Goal: Task Accomplishment & Management: Complete application form

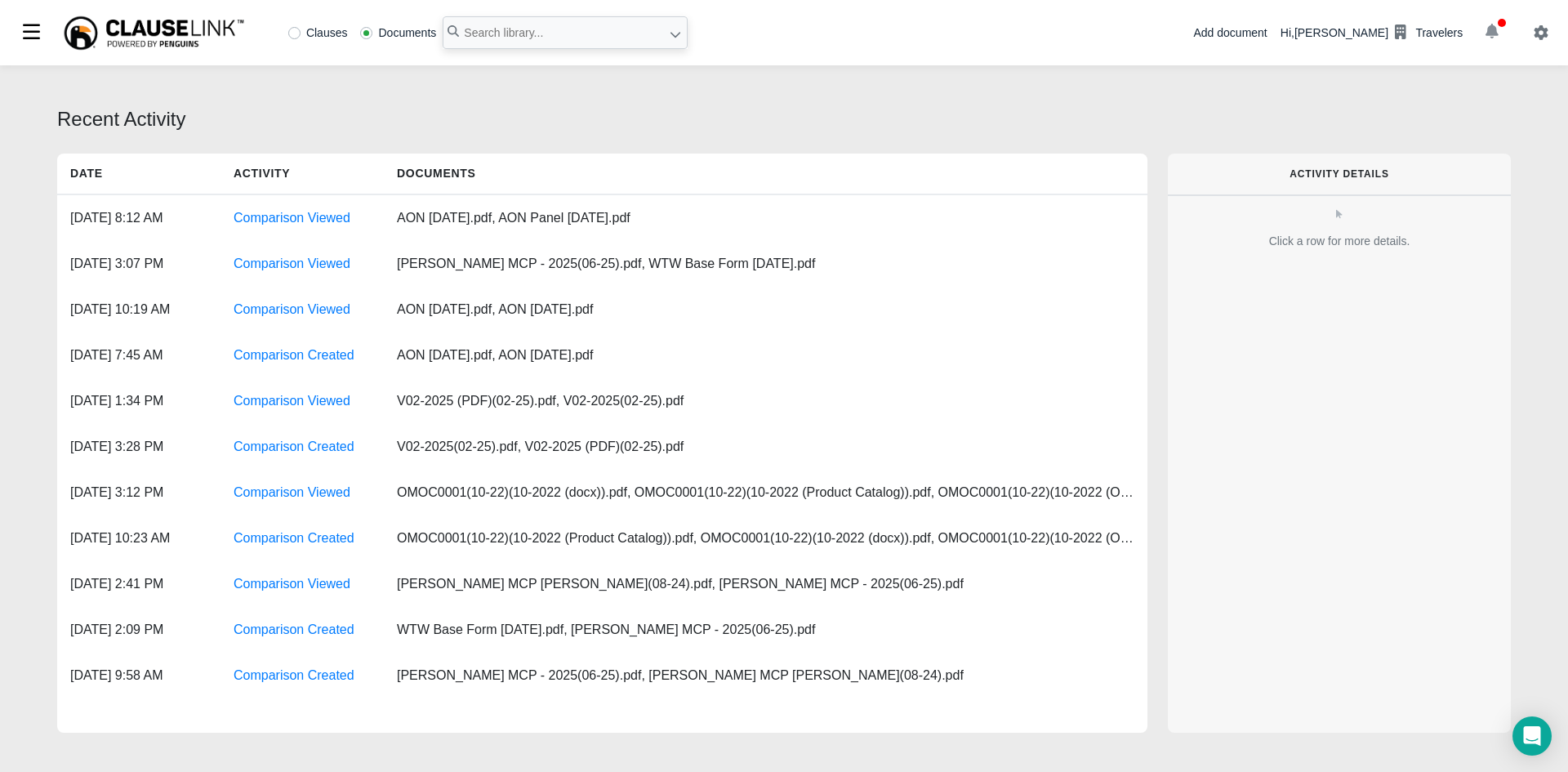
click at [1498, 31] on button "button" at bounding box center [1491, 32] width 45 height 28
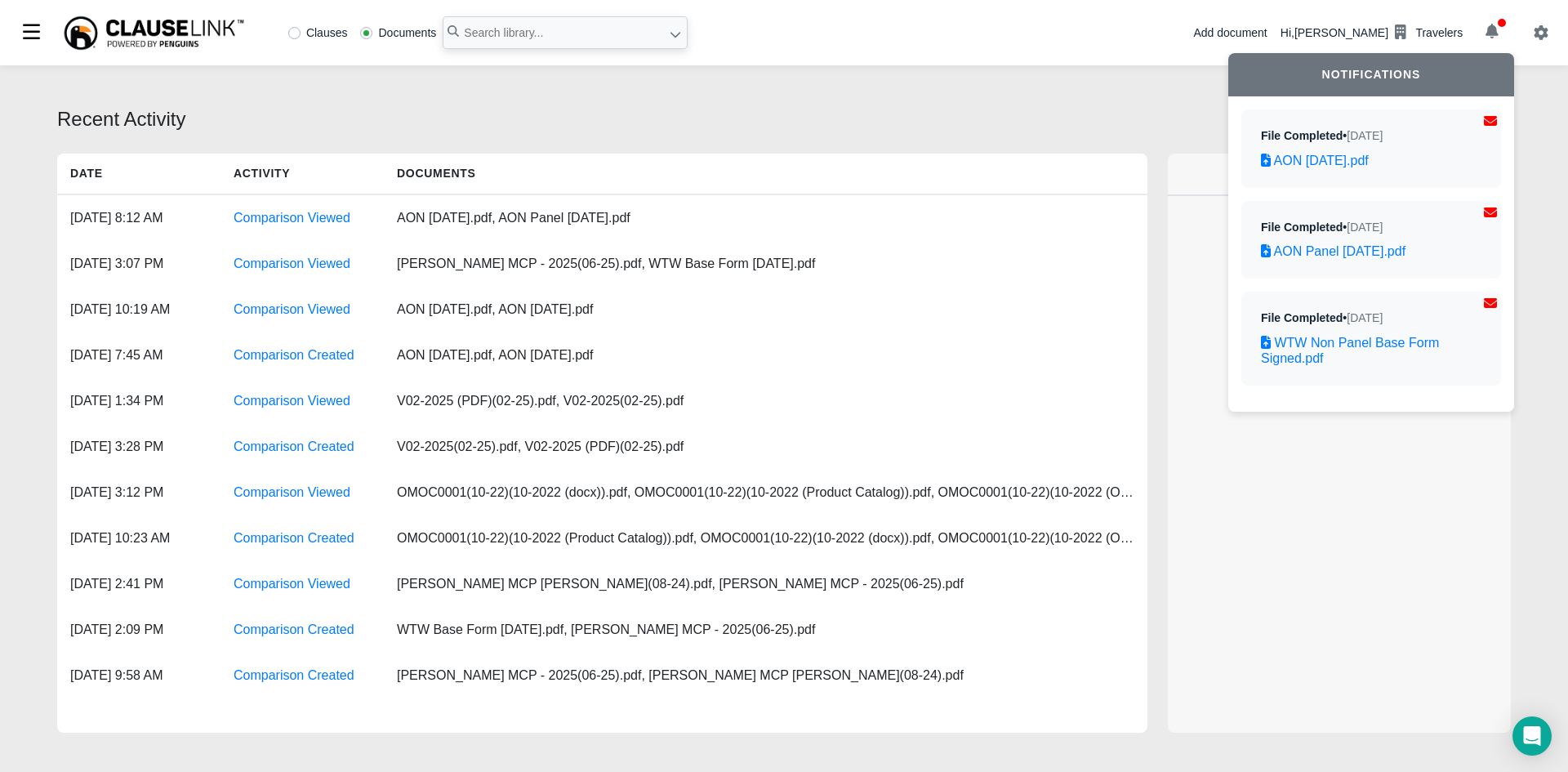
click at [1266, 31] on div "Add document" at bounding box center [1229, 33] width 74 height 17
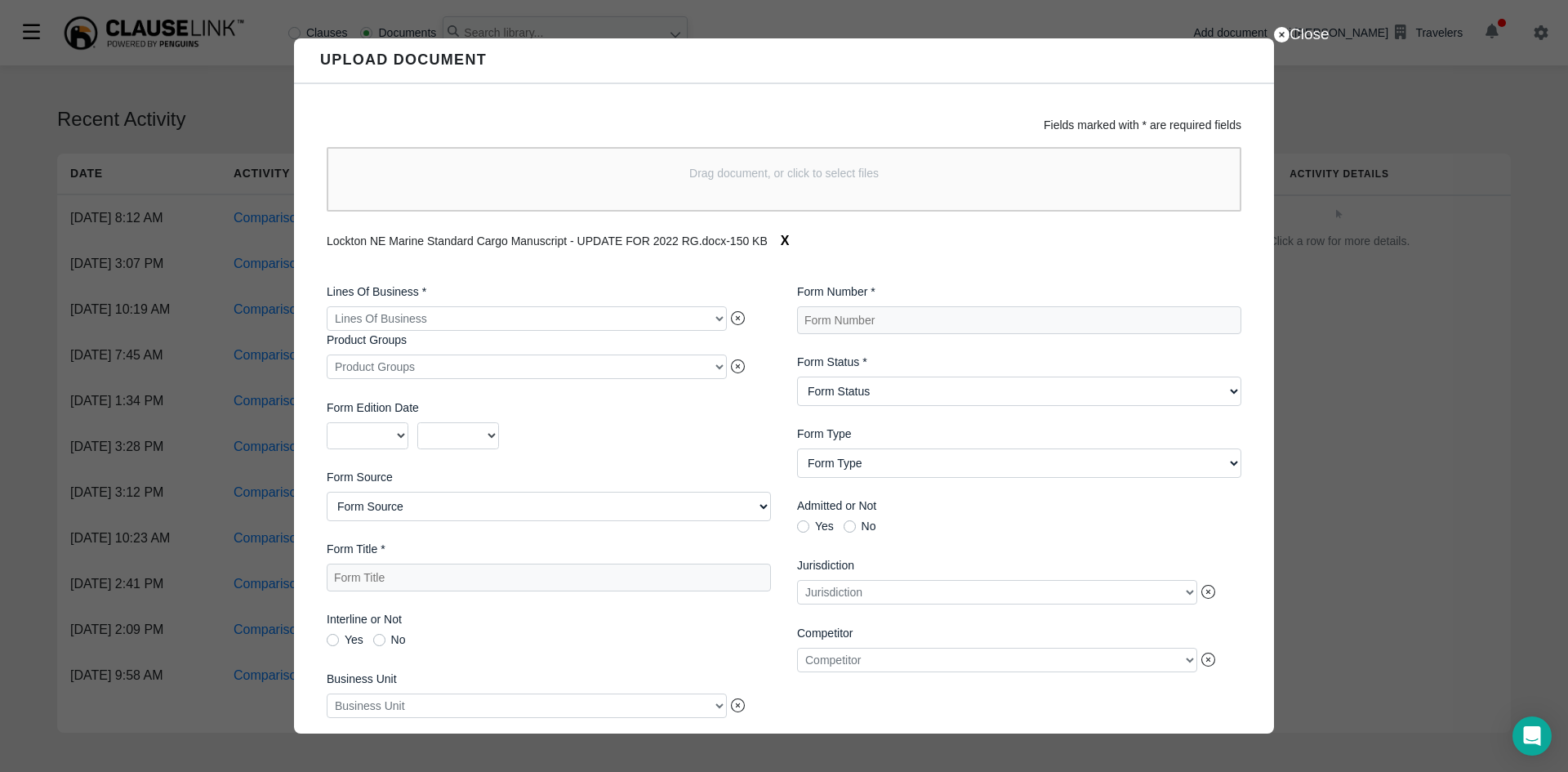
click at [479, 319] on div at bounding box center [526, 318] width 400 height 25
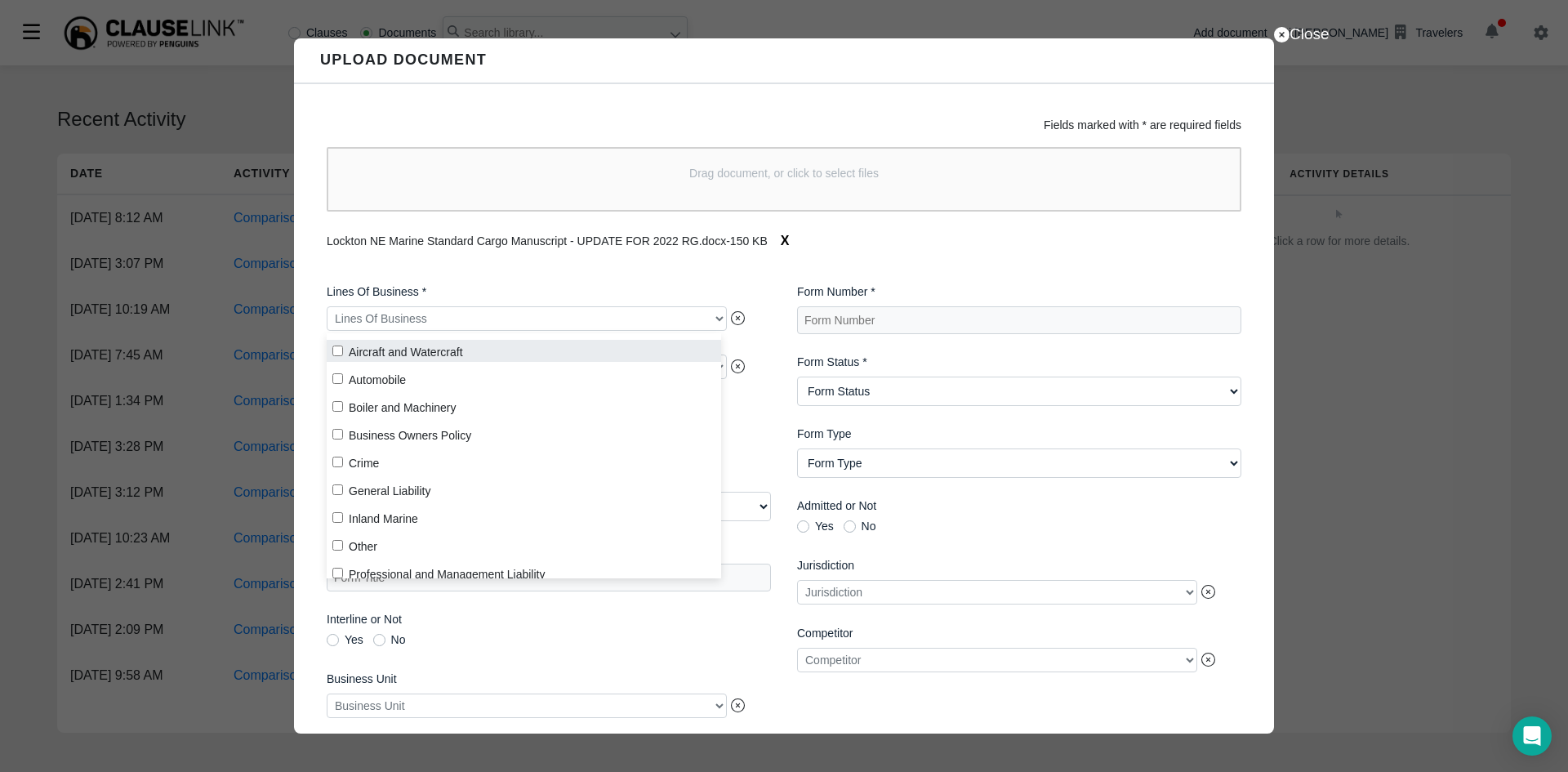
click at [334, 352] on input "Aircraft and Watercraft" at bounding box center [337, 350] width 11 height 11
checkbox input "true"
click at [457, 278] on div "Lines Of Business * Aircraft and Watercraft Product Groups Product Groups Form …" at bounding box center [548, 536] width 470 height 532
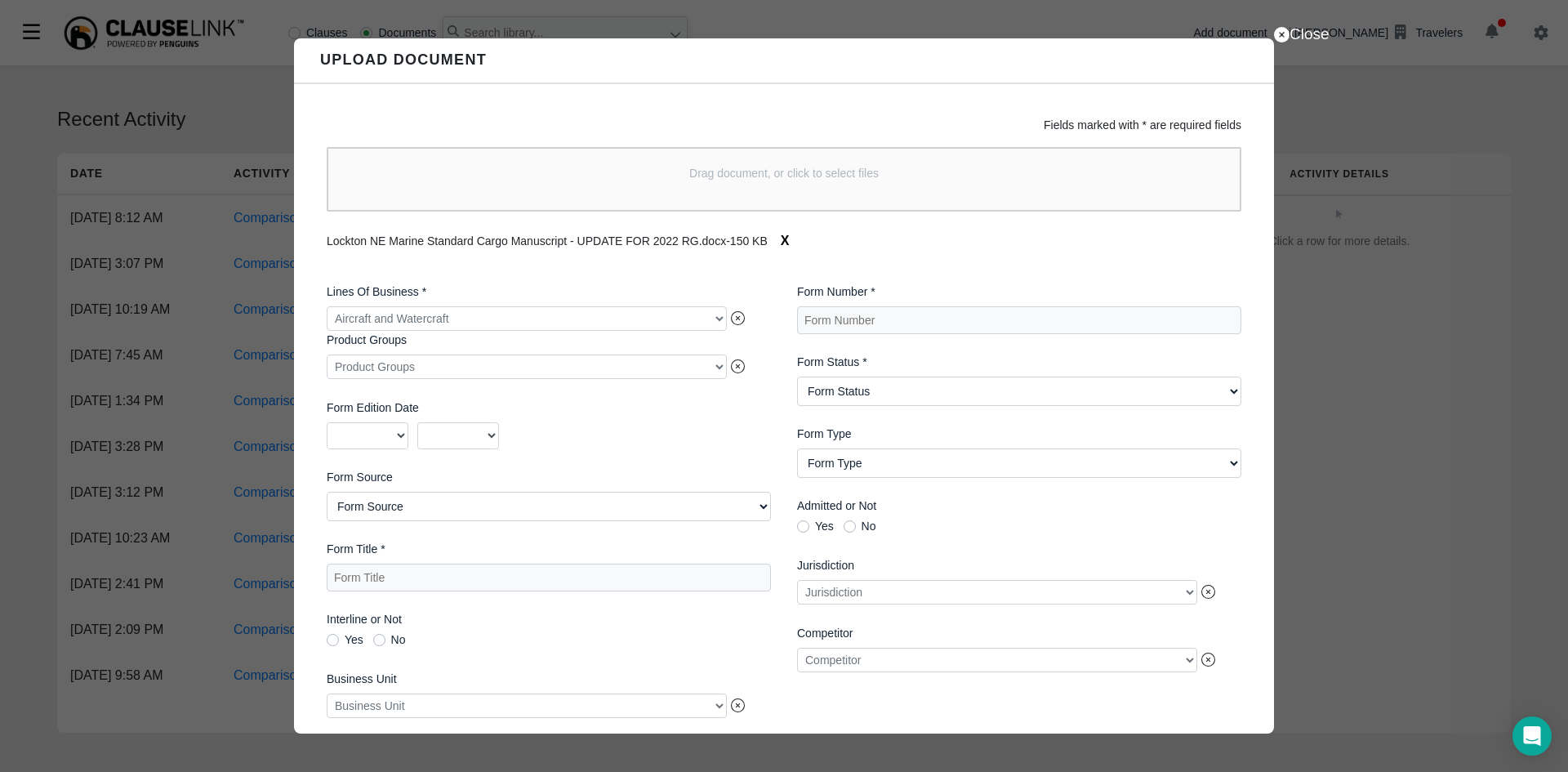
click at [402, 534] on div "Lines Of Business * Aircraft and Watercraft Product Groups Product Groups Form …" at bounding box center [548, 536] width 470 height 532
click at [406, 516] on Source "Form Source AIMU ISO Northland Group Other [GEOGRAPHIC_DATA][PERSON_NAME] - Oth…" at bounding box center [548, 505] width 444 height 30
select Source "Other"
click at [327, 495] on Source "Form Source AIMU ISO Northland Group Other [GEOGRAPHIC_DATA][PERSON_NAME] - Oth…" at bounding box center [548, 505] width 444 height 30
click at [423, 578] on Title "Form Title *" at bounding box center [548, 577] width 444 height 28
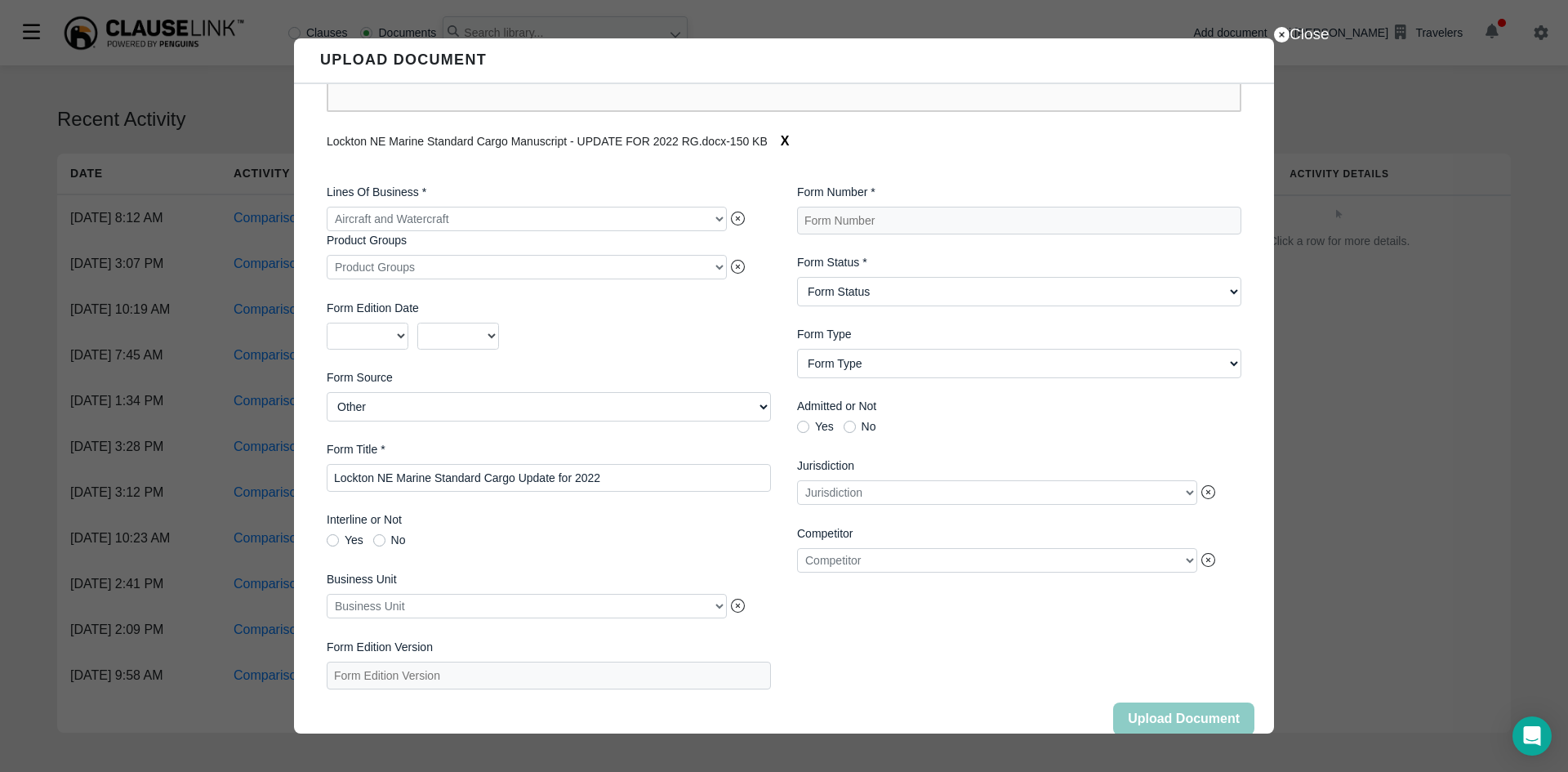
scroll to position [133, 0]
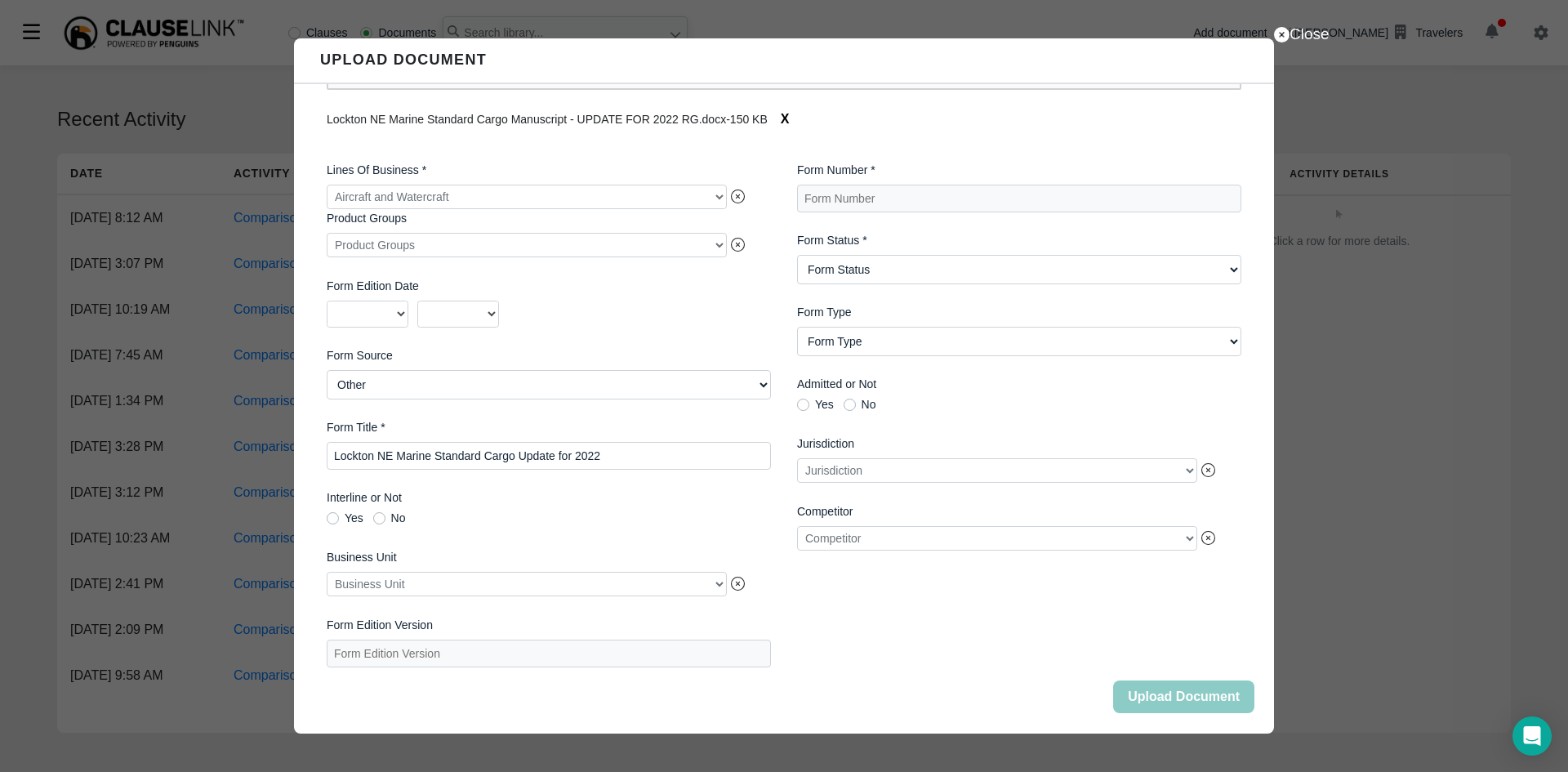
type Title "Lockton NE Marine Standard Cargo Update for 2022"
click at [714, 575] on div at bounding box center [526, 584] width 400 height 25
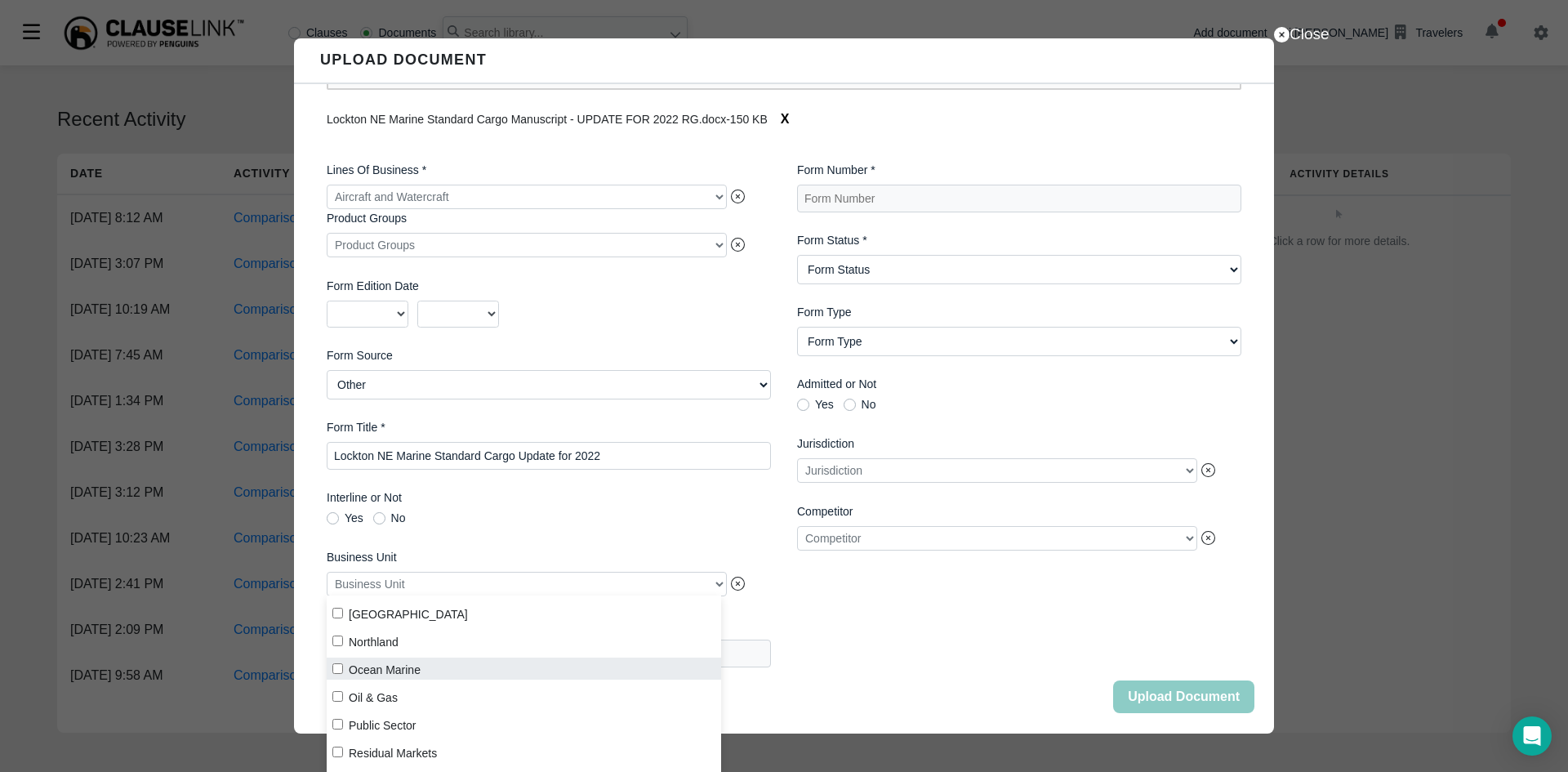
scroll to position [356, 0]
click at [344, 675] on label "Ocean Marine" at bounding box center [524, 673] width 395 height 22
checkbox input "true"
click at [529, 535] on div "Lines Of Business * Aircraft and Watercraft Product Groups Product Groups Form …" at bounding box center [548, 415] width 470 height 532
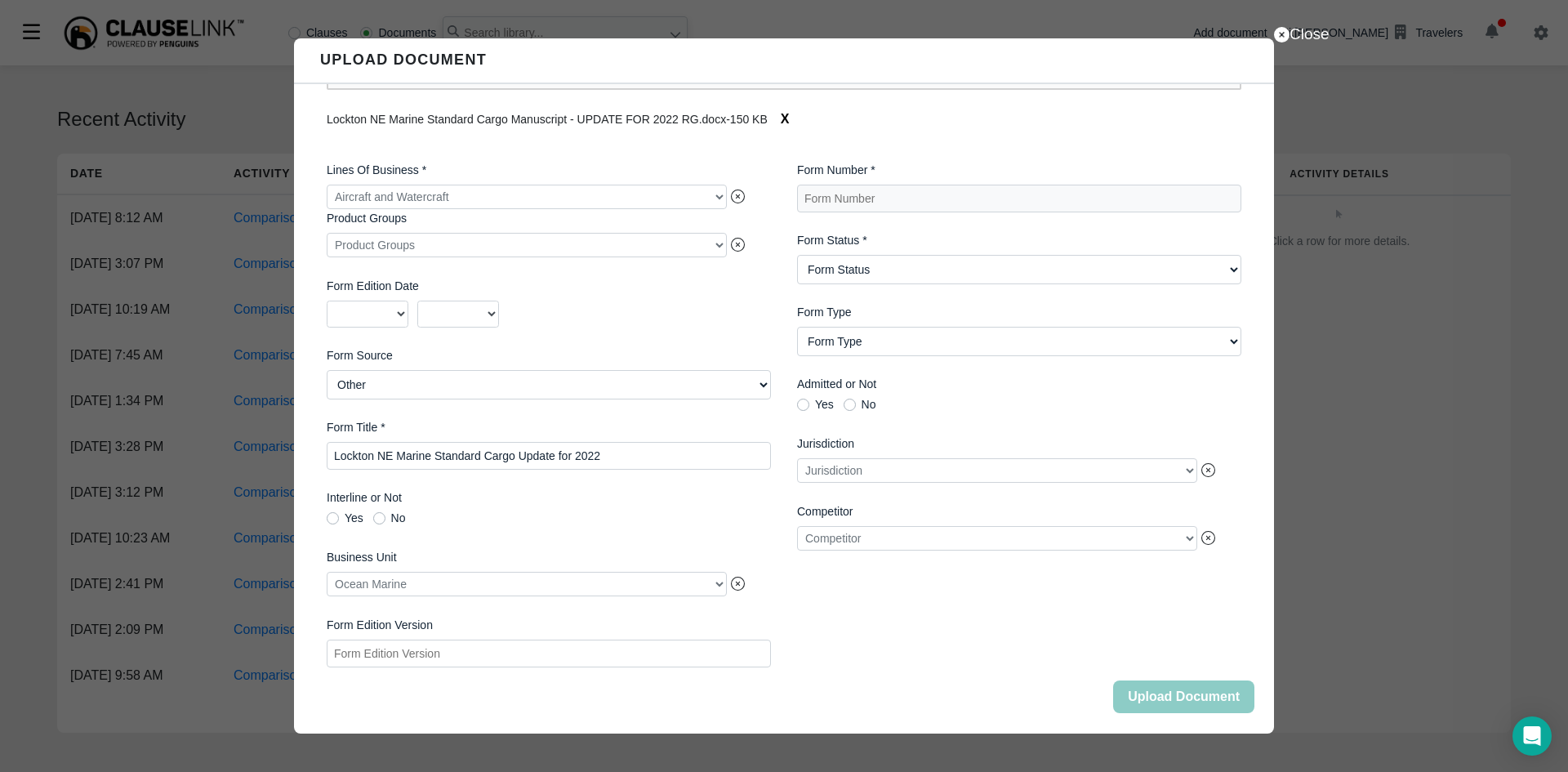
click at [451, 667] on Version "Form Edition Version" at bounding box center [548, 653] width 444 height 28
type Version "2022"
click at [880, 184] on Number "Form Number *" at bounding box center [1019, 198] width 444 height 28
type Number "Lockton 2022"
click at [899, 258] on Status "Form Status Active Obsolete" at bounding box center [1019, 269] width 444 height 30
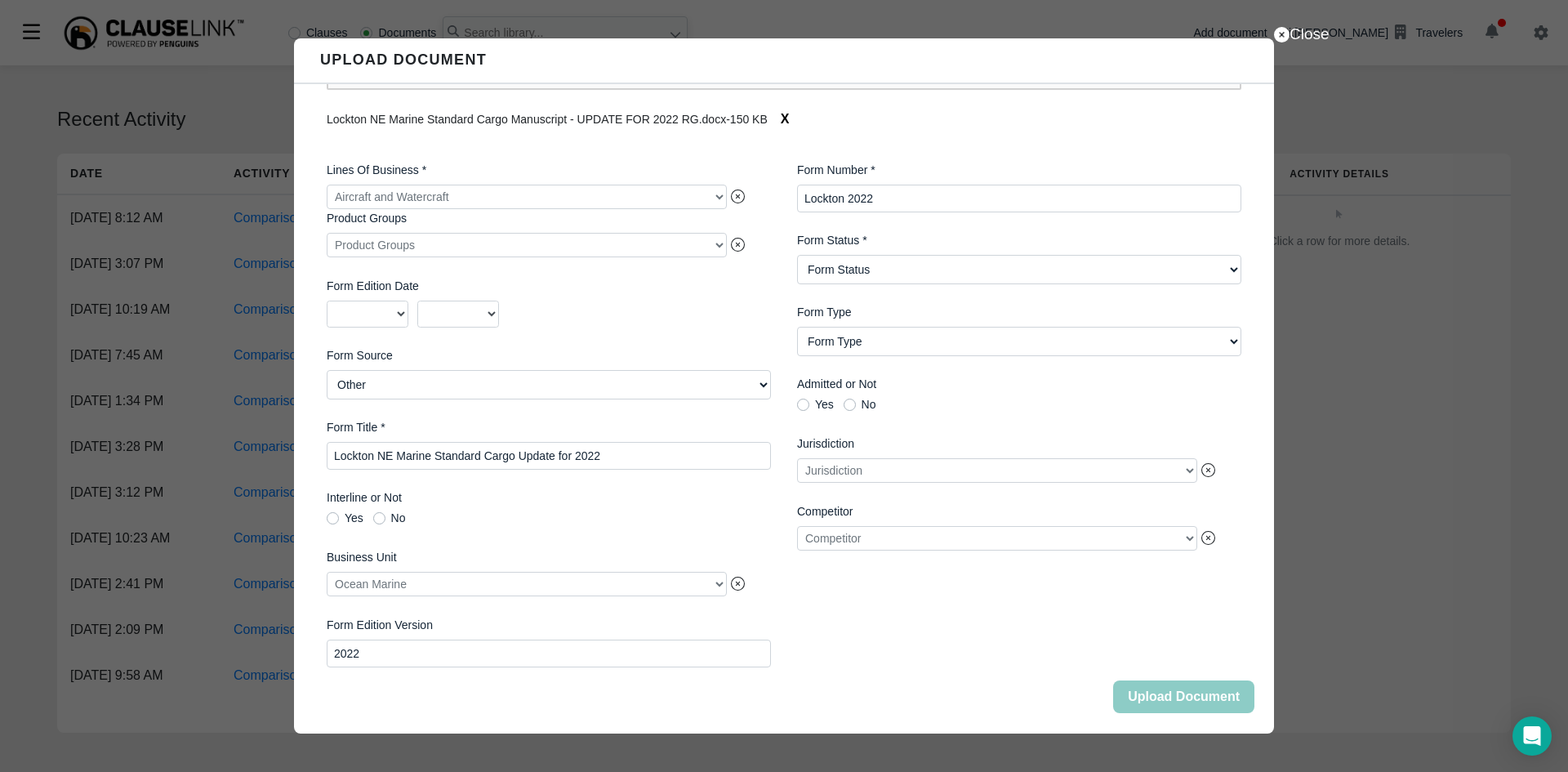
select Status "Active"
click at [797, 255] on Status "Form Status Active Obsolete" at bounding box center [1019, 269] width 444 height 30
click at [929, 345] on Type "Form Type Auto ID Card Auto Selection/Rejection Form Cancellation/Non-Renewal C…" at bounding box center [1019, 341] width 444 height 30
select Type "Coverage Form"
click at [797, 327] on Type "Form Type Auto ID Card Auto Selection/Rejection Form Cancellation/Non-Renewal C…" at bounding box center [1019, 341] width 444 height 30
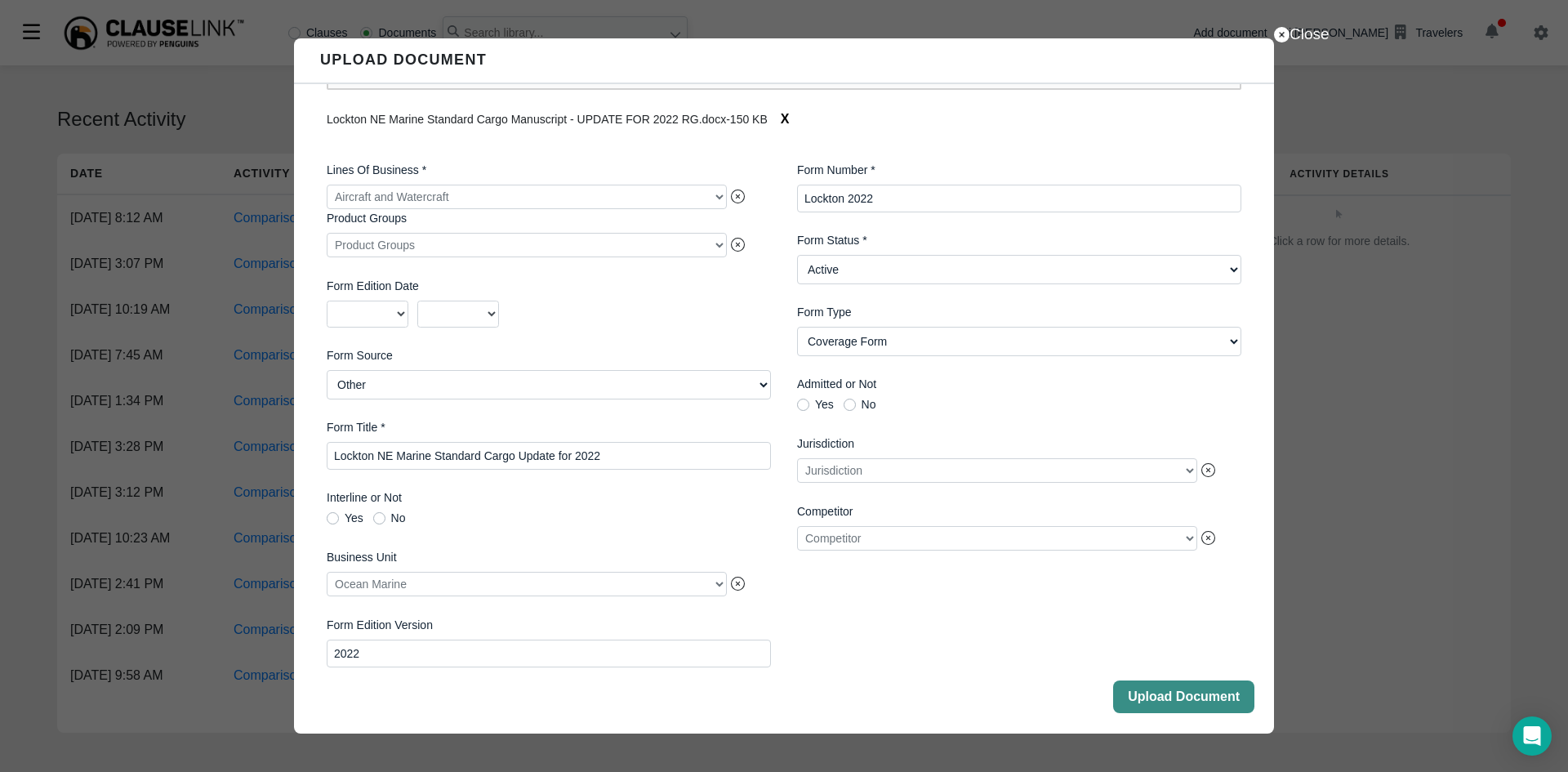
click at [1187, 692] on button "Upload Document" at bounding box center [1184, 697] width 141 height 32
